Goal: Transaction & Acquisition: Purchase product/service

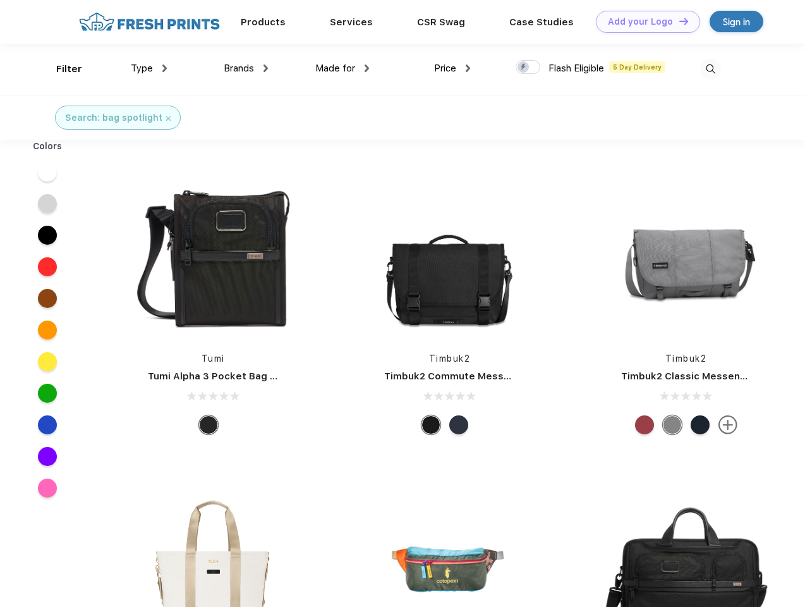
scroll to position [1, 0]
click at [643, 21] on link "Add your Logo Design Tool" at bounding box center [648, 22] width 104 height 22
click at [0, 0] on div "Design Tool" at bounding box center [0, 0] width 0 height 0
click at [678, 21] on link "Add your Logo Design Tool" at bounding box center [648, 22] width 104 height 22
click at [61, 69] on div "Filter" at bounding box center [69, 69] width 26 height 15
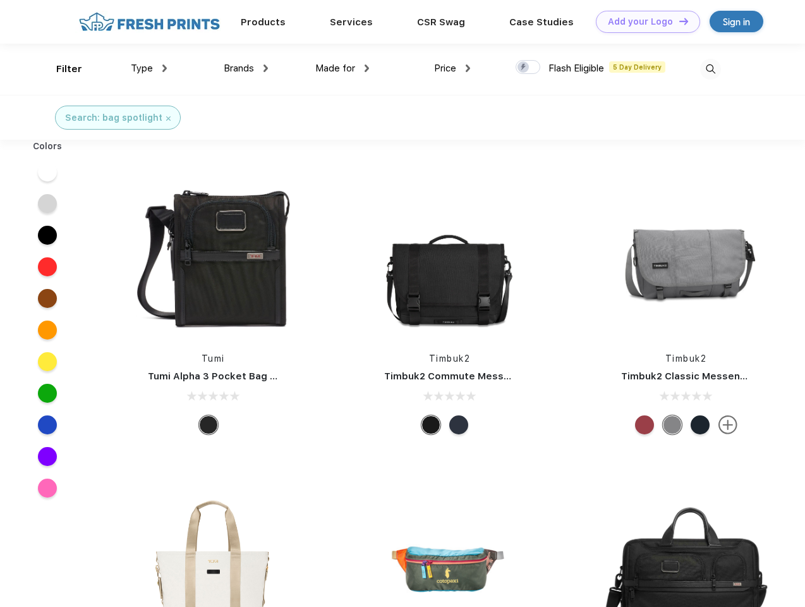
click at [149, 68] on span "Type" at bounding box center [142, 68] width 22 height 11
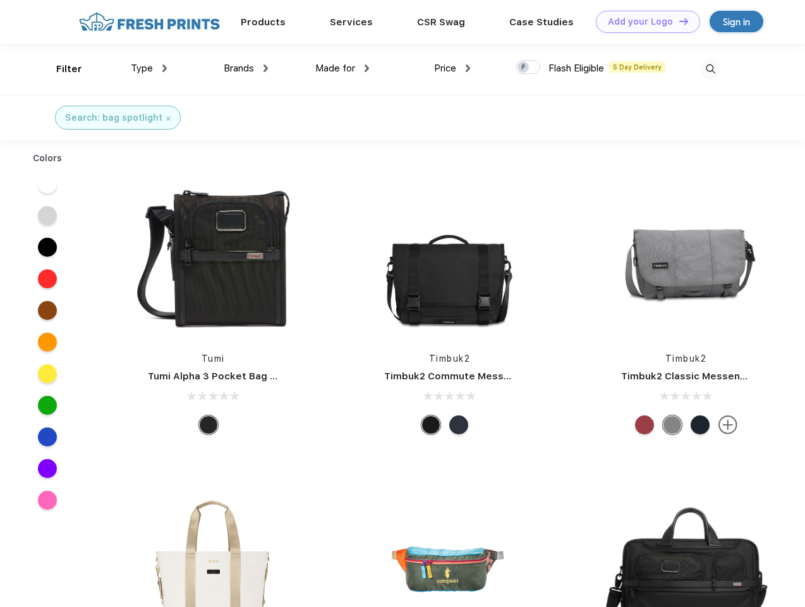
click at [246, 68] on span "Brands" at bounding box center [239, 68] width 30 height 11
click at [343, 68] on span "Made for" at bounding box center [335, 68] width 40 height 11
click at [453, 68] on span "Price" at bounding box center [445, 68] width 22 height 11
click at [528, 68] on div at bounding box center [528, 67] width 25 height 14
click at [524, 68] on input "checkbox" at bounding box center [520, 63] width 8 height 8
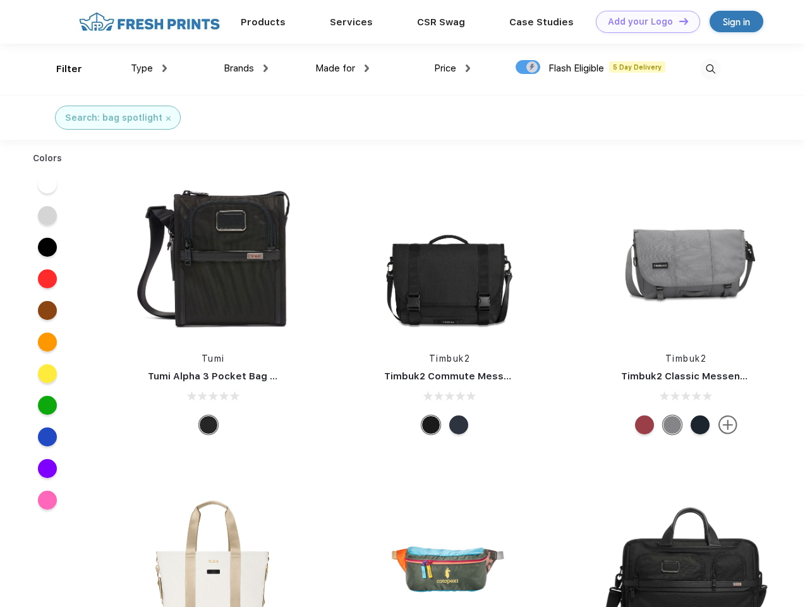
click at [710, 69] on img at bounding box center [710, 69] width 21 height 21
